Goal: Navigation & Orientation: Find specific page/section

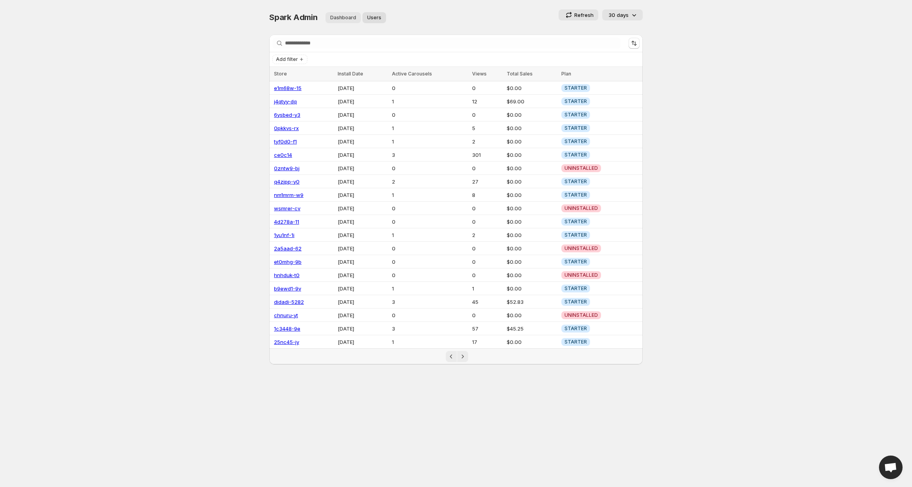
click at [332, 20] on span "Dashboard" at bounding box center [343, 18] width 26 height 6
click at [337, 18] on span "Dashboard" at bounding box center [343, 18] width 26 height 6
click at [341, 18] on span "Dashboard" at bounding box center [343, 18] width 26 height 6
